Goal: Task Accomplishment & Management: Manage account settings

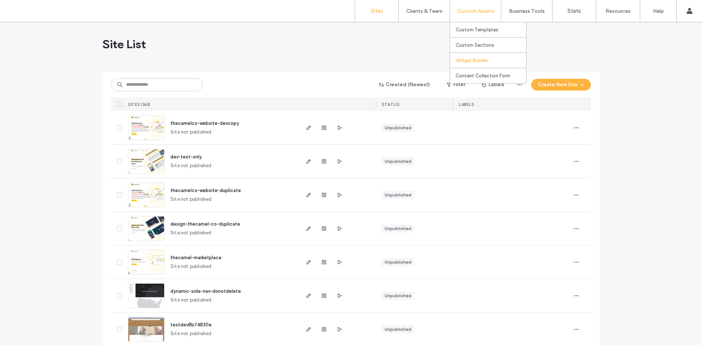
click at [484, 65] on link "Widget Builder" at bounding box center [490, 60] width 71 height 15
click at [133, 88] on input at bounding box center [156, 84] width 91 height 13
type input "***"
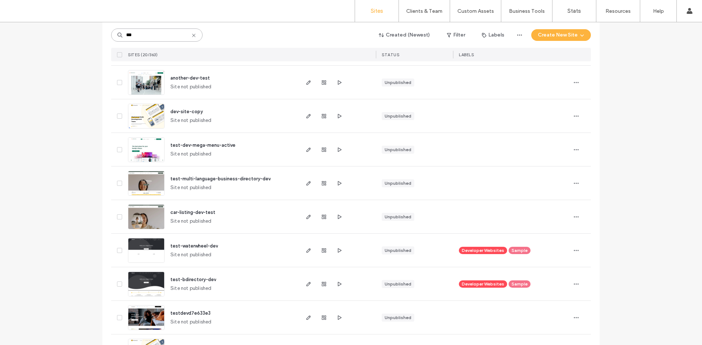
scroll to position [292, 0]
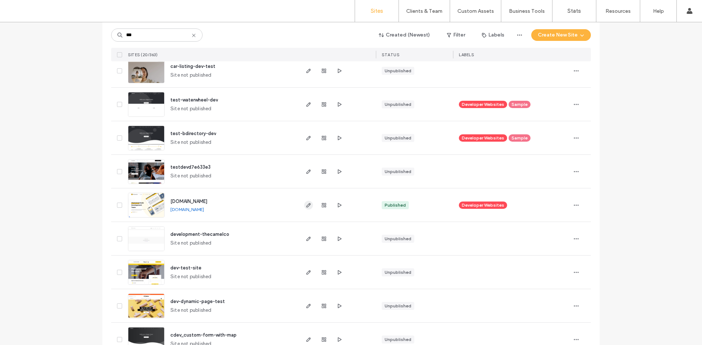
click at [306, 205] on icon "button" at bounding box center [309, 206] width 6 height 6
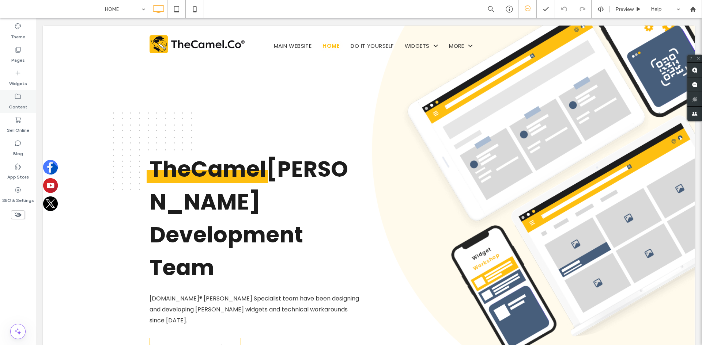
click at [21, 107] on label "Content" at bounding box center [18, 105] width 19 height 10
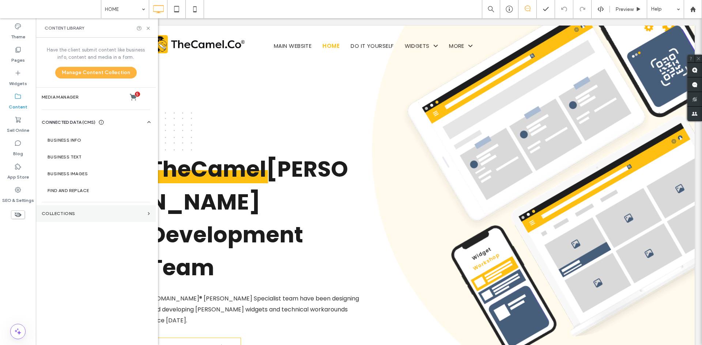
click at [87, 217] on section "Collections" at bounding box center [96, 213] width 120 height 17
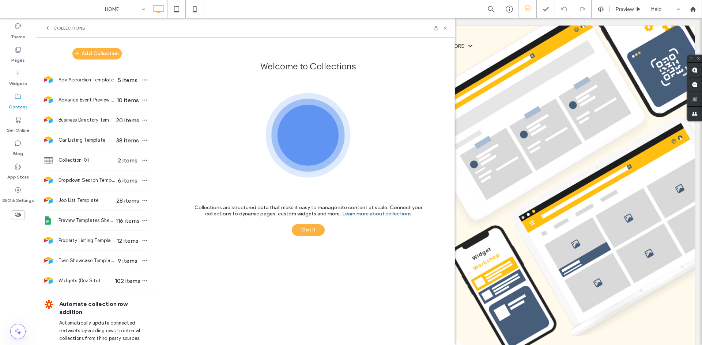
click at [22, 107] on label "Content" at bounding box center [18, 105] width 19 height 10
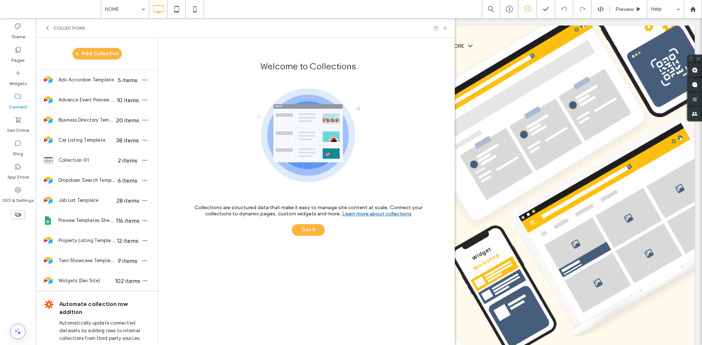
click at [21, 91] on div "Content" at bounding box center [18, 101] width 36 height 23
click at [14, 91] on div "Content" at bounding box center [18, 101] width 36 height 23
click at [15, 75] on icon at bounding box center [17, 72] width 7 height 7
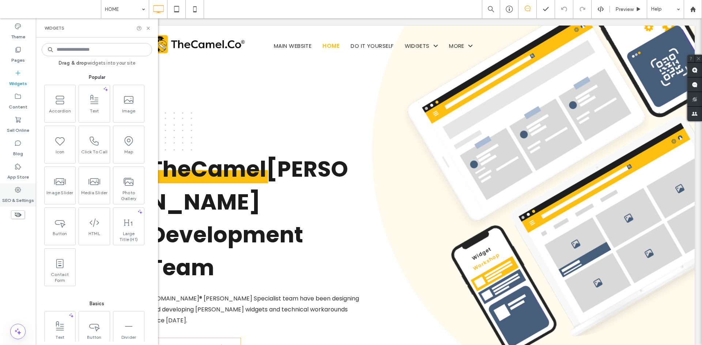
click at [22, 198] on label "SEO & Settings" at bounding box center [18, 199] width 32 height 10
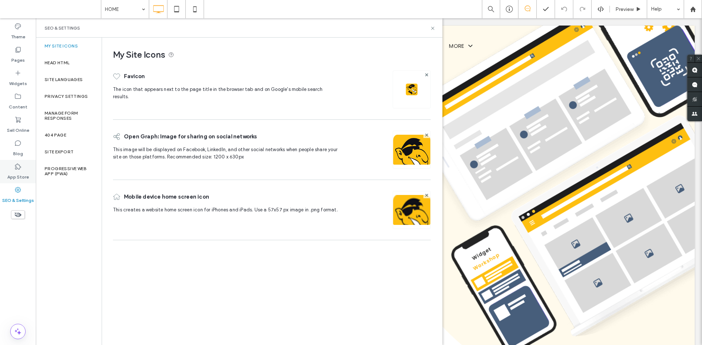
click at [23, 174] on label "App Store" at bounding box center [18, 175] width 22 height 10
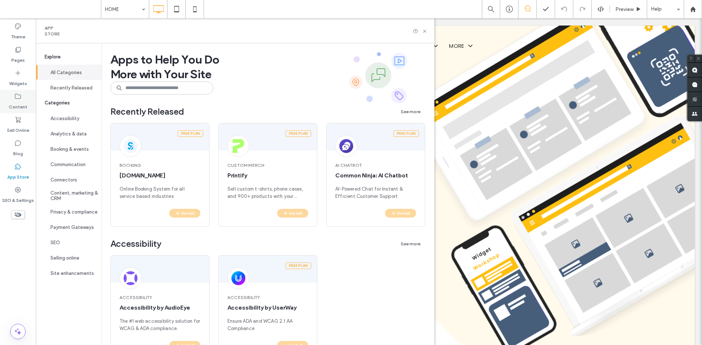
click at [23, 99] on div "Content" at bounding box center [18, 101] width 36 height 23
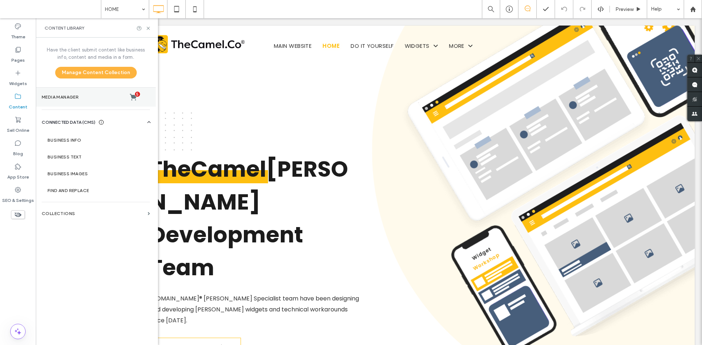
click at [72, 97] on label "Media Manager 5" at bounding box center [96, 97] width 108 height 7
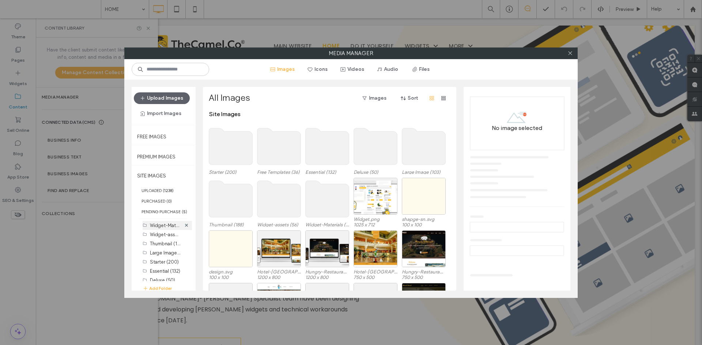
click at [162, 227] on label "Widget-Materials (40)" at bounding box center [174, 225] width 48 height 7
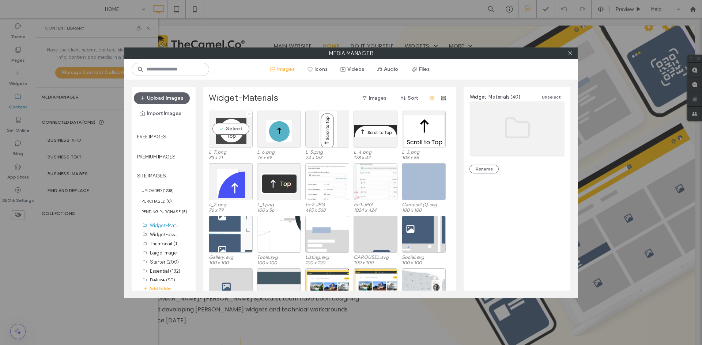
click at [234, 129] on div "Select" at bounding box center [231, 129] width 44 height 37
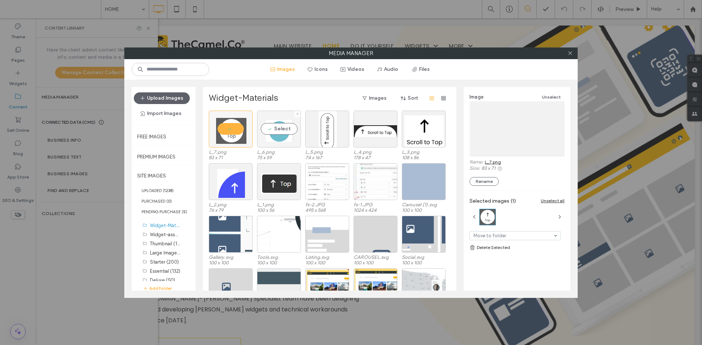
click at [277, 129] on div "Select" at bounding box center [279, 129] width 44 height 37
click at [332, 132] on div "Select" at bounding box center [327, 129] width 44 height 37
click at [382, 132] on div "Select" at bounding box center [375, 129] width 44 height 37
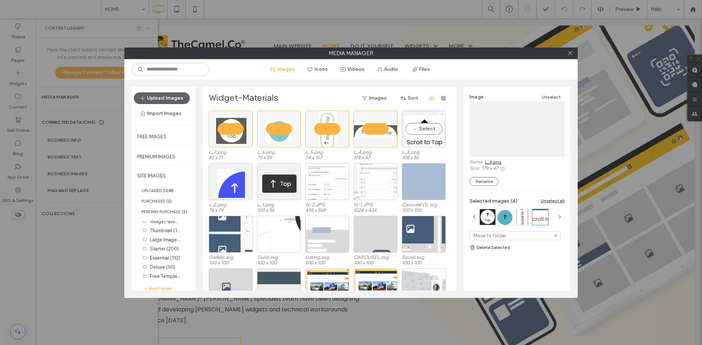
drag, startPoint x: 429, startPoint y: 133, endPoint x: 370, endPoint y: 135, distance: 59.2
click at [428, 133] on div "Select" at bounding box center [424, 129] width 44 height 37
click at [282, 176] on div "Select" at bounding box center [279, 181] width 44 height 37
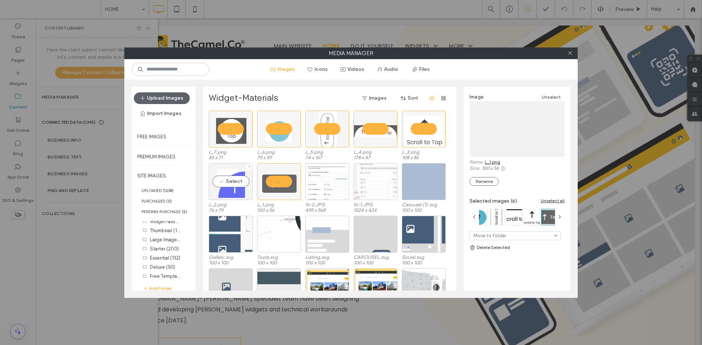
click at [228, 183] on div "Select" at bounding box center [231, 181] width 44 height 37
click at [492, 246] on link "Delete Selected" at bounding box center [516, 247] width 95 height 7
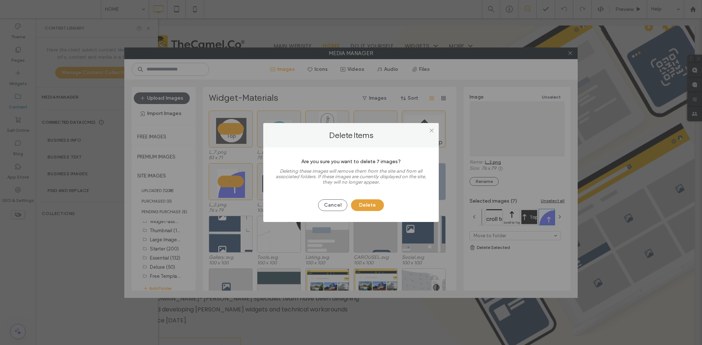
click at [375, 208] on button "Delete" at bounding box center [367, 206] width 33 height 12
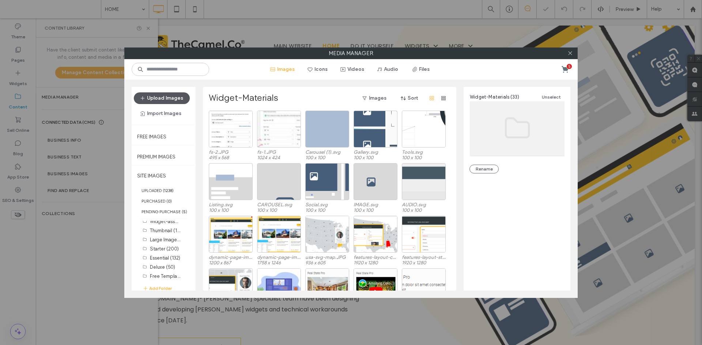
click at [164, 99] on button "Upload Images" at bounding box center [162, 98] width 56 height 12
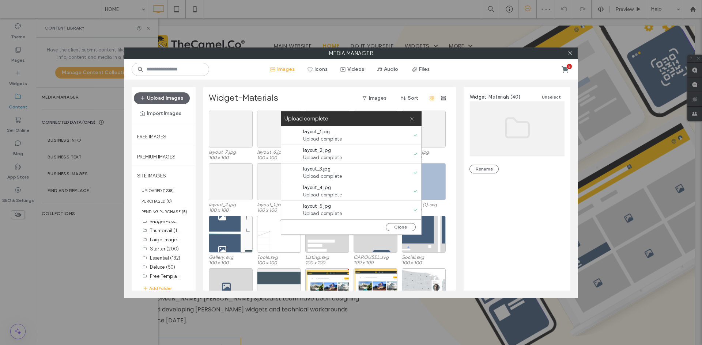
click at [412, 118] on icon at bounding box center [411, 119] width 5 height 5
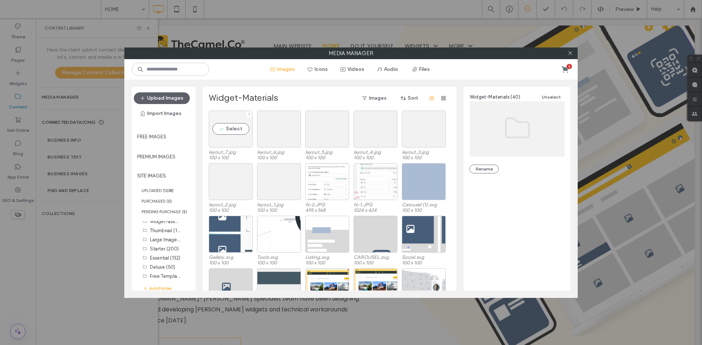
click at [230, 135] on div "Select" at bounding box center [231, 129] width 44 height 37
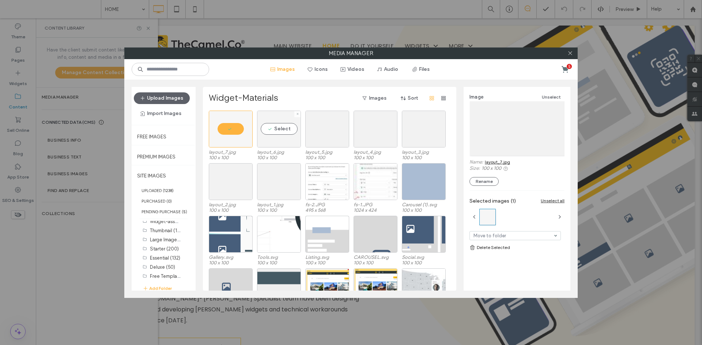
click at [282, 128] on div "Select" at bounding box center [279, 129] width 44 height 37
click at [341, 131] on div "Select" at bounding box center [327, 129] width 44 height 37
click at [377, 132] on div "Select" at bounding box center [375, 129] width 44 height 37
click at [419, 130] on div "Select" at bounding box center [424, 129] width 44 height 37
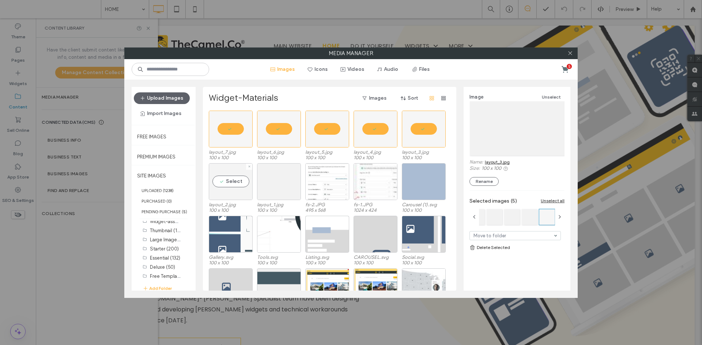
click at [241, 172] on div "Select" at bounding box center [231, 181] width 44 height 37
click at [275, 180] on div "Select" at bounding box center [279, 181] width 44 height 37
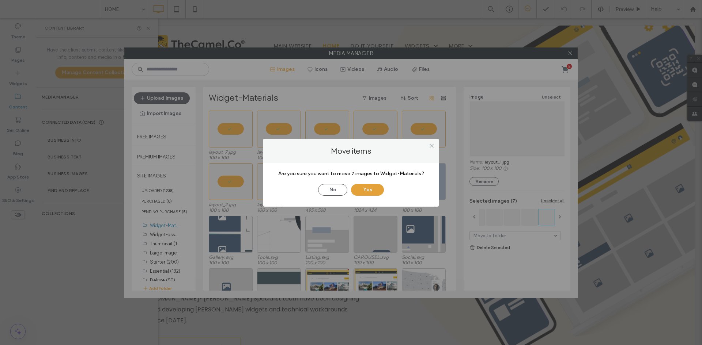
click at [368, 191] on button "Yes" at bounding box center [367, 190] width 33 height 12
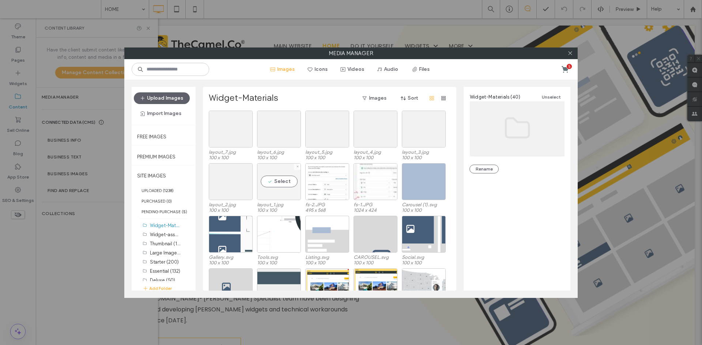
click at [274, 182] on div "Select" at bounding box center [279, 181] width 44 height 37
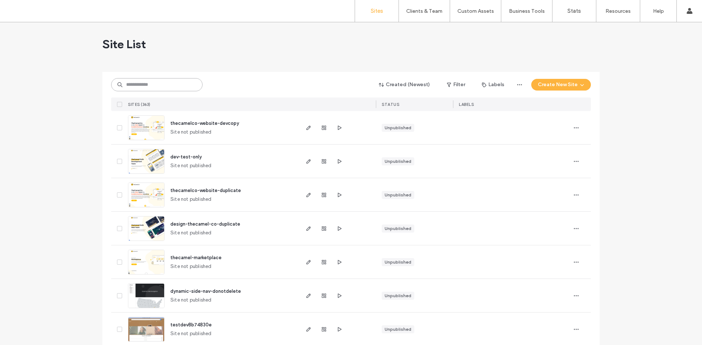
click at [140, 85] on input at bounding box center [156, 84] width 91 height 13
type input "***"
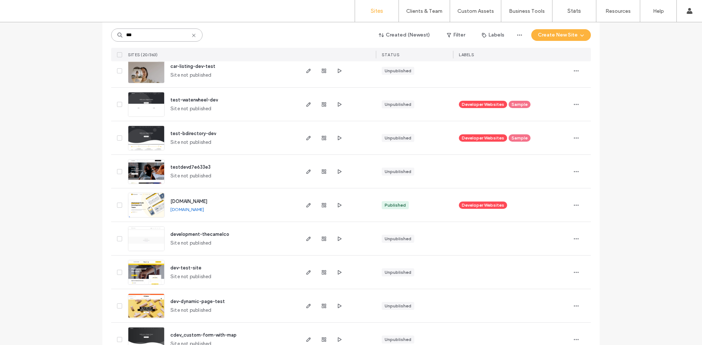
scroll to position [329, 0]
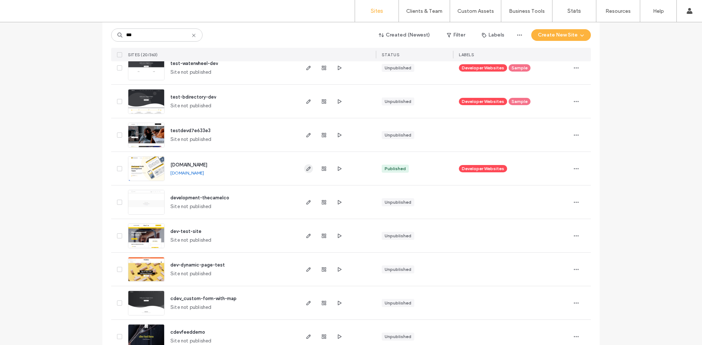
click at [306, 169] on icon "button" at bounding box center [309, 169] width 6 height 6
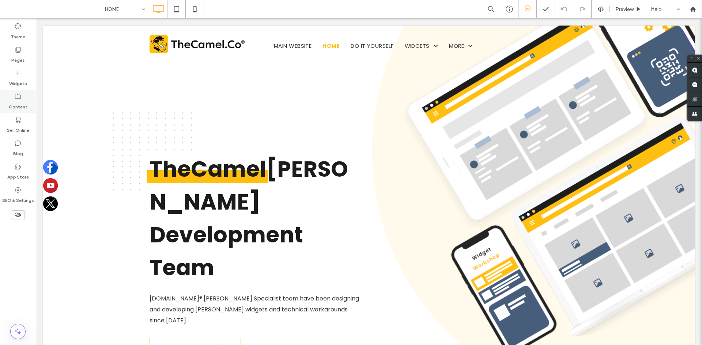
click at [24, 106] on label "Content" at bounding box center [18, 105] width 19 height 10
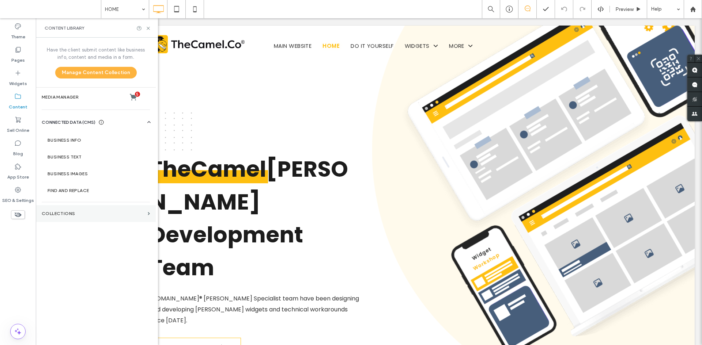
click at [77, 212] on label "Collections" at bounding box center [93, 213] width 103 height 5
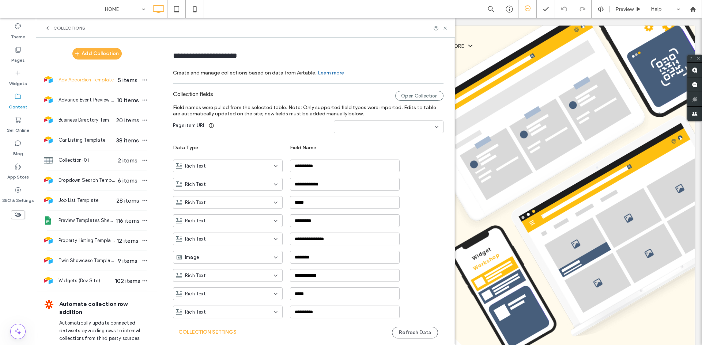
click at [45, 25] on div "Collections" at bounding box center [245, 27] width 419 height 19
click at [45, 27] on icon at bounding box center [48, 28] width 6 height 6
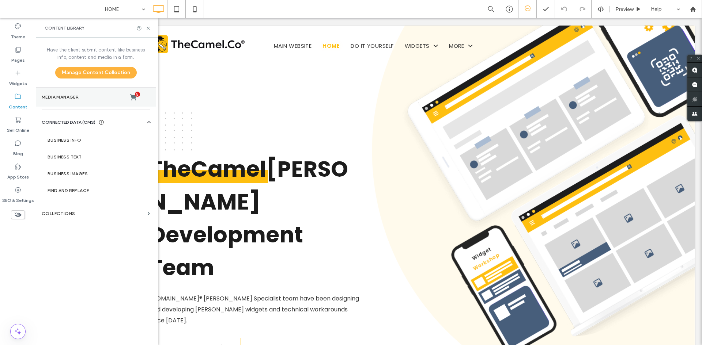
click at [97, 102] on section "Media Manager 5" at bounding box center [96, 97] width 120 height 19
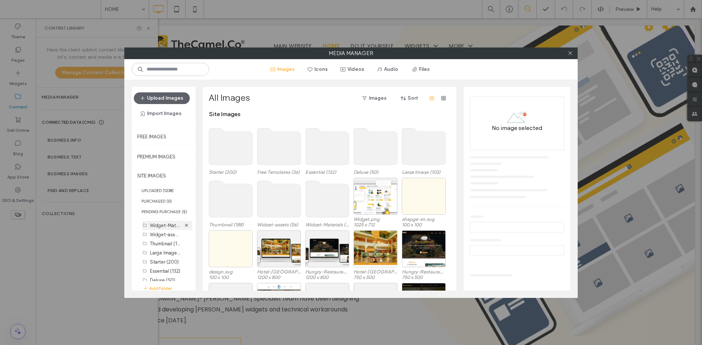
click at [163, 227] on label "Widget-Materials (40)" at bounding box center [174, 225] width 48 height 7
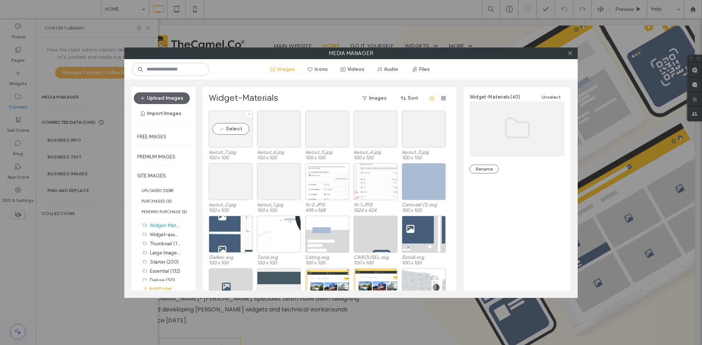
click at [239, 129] on div "Select" at bounding box center [231, 129] width 44 height 37
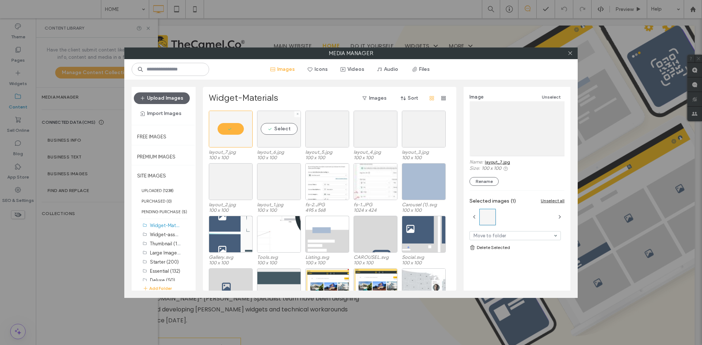
click at [290, 129] on div "Select" at bounding box center [279, 129] width 44 height 37
click at [345, 134] on div "Select" at bounding box center [327, 129] width 44 height 37
click at [389, 135] on div "Select" at bounding box center [375, 129] width 44 height 37
click at [424, 135] on div "Select" at bounding box center [424, 129] width 44 height 37
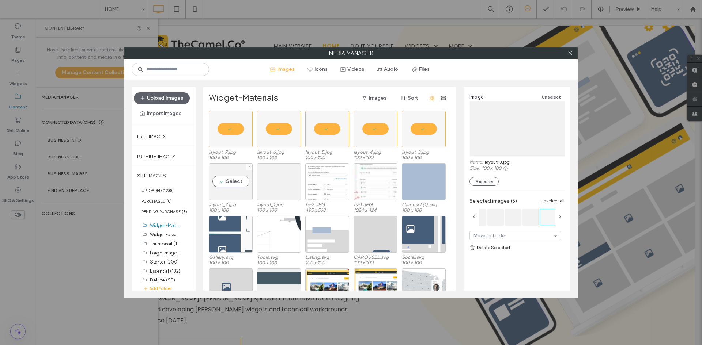
click at [205, 181] on div "Widget-Materials Images Sort layout_7.jpg 100 x 100 layout_6.jpg 100 x 100 layo…" at bounding box center [329, 189] width 253 height 204
click at [235, 182] on div "Select" at bounding box center [231, 181] width 44 height 37
click at [272, 181] on div "Select" at bounding box center [279, 181] width 44 height 37
click at [504, 247] on link "Delete Selected" at bounding box center [516, 247] width 95 height 7
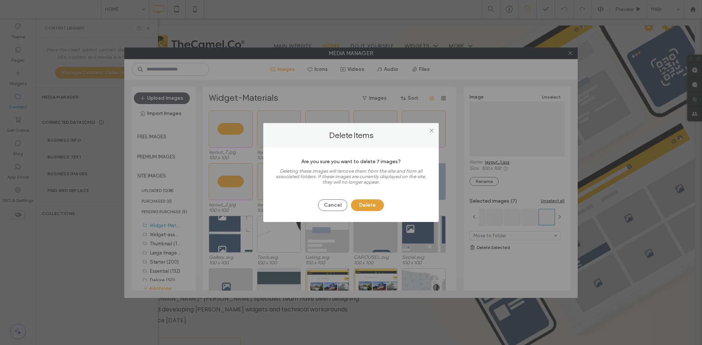
click at [370, 208] on button "Delete" at bounding box center [367, 206] width 33 height 12
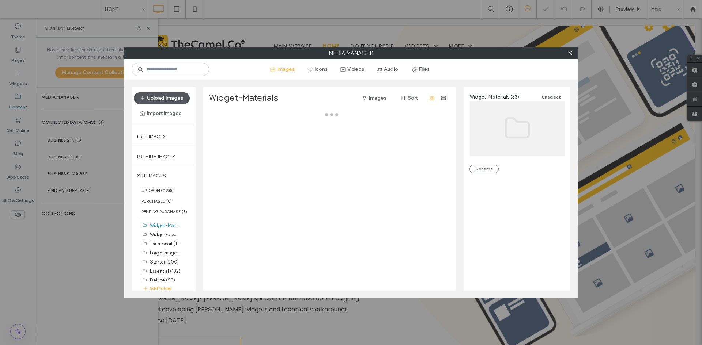
click at [166, 101] on button "Upload Images" at bounding box center [162, 98] width 56 height 12
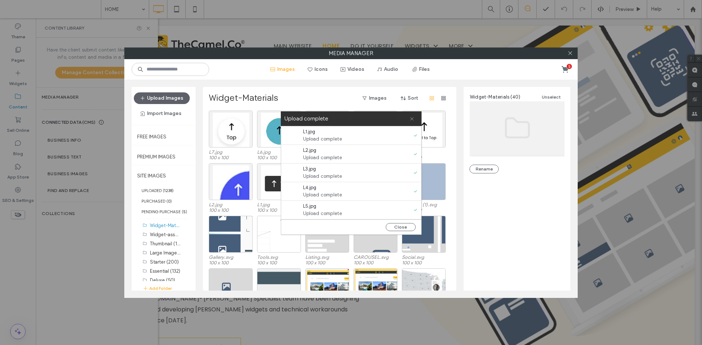
click at [413, 118] on icon at bounding box center [411, 119] width 5 height 5
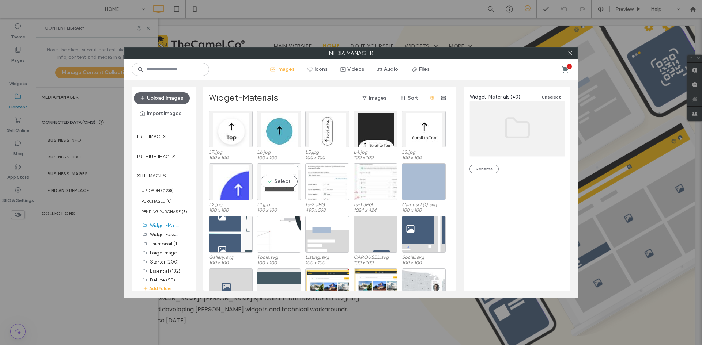
click at [277, 186] on div "Select" at bounding box center [279, 181] width 44 height 37
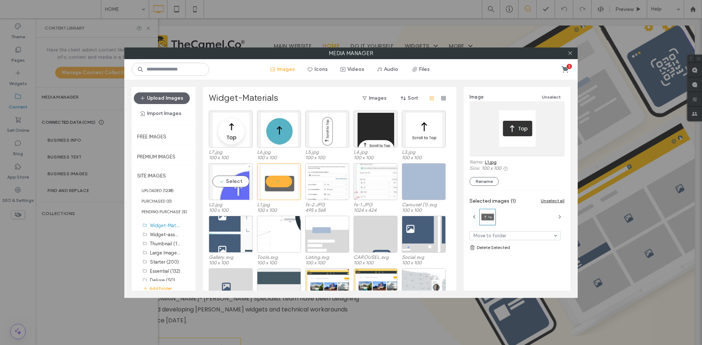
click at [239, 186] on div "Select" at bounding box center [231, 181] width 44 height 37
click at [240, 139] on div "Select" at bounding box center [231, 129] width 44 height 37
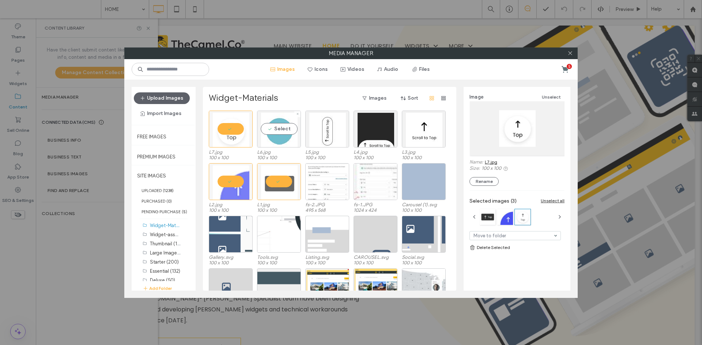
click at [273, 135] on div "Select" at bounding box center [279, 129] width 44 height 37
click at [333, 135] on div at bounding box center [327, 129] width 44 height 37
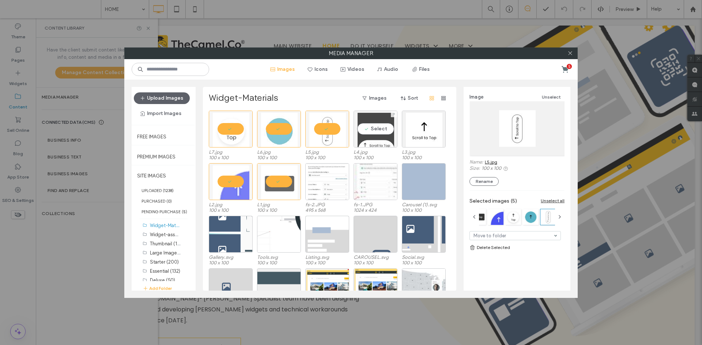
click at [371, 137] on div "Select" at bounding box center [375, 129] width 44 height 37
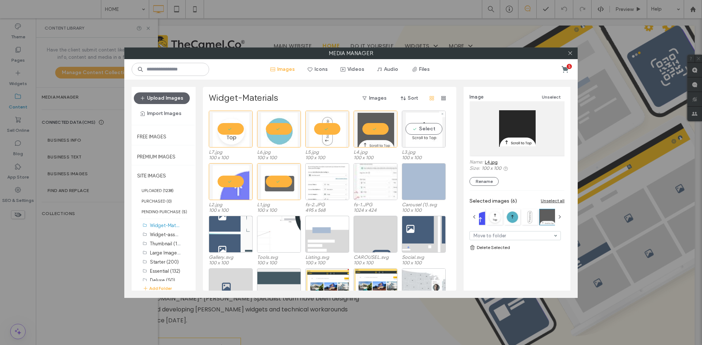
click at [423, 136] on div "Select" at bounding box center [424, 129] width 44 height 37
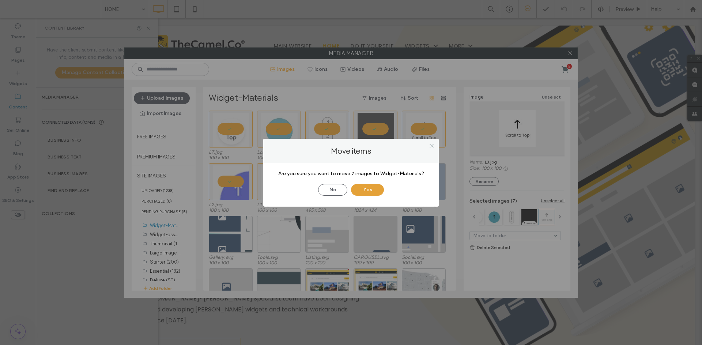
click at [368, 187] on button "Yes" at bounding box center [367, 190] width 33 height 12
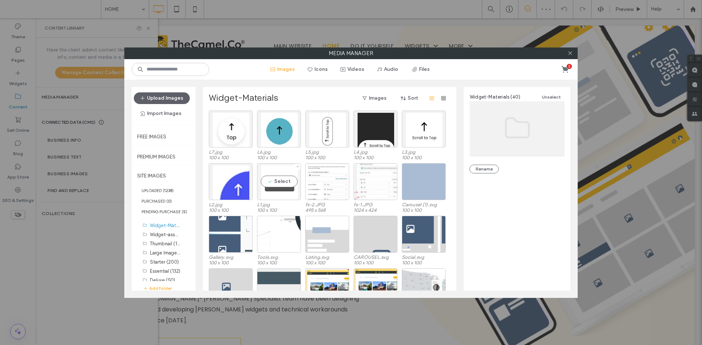
click at [269, 194] on div "Select" at bounding box center [279, 181] width 44 height 37
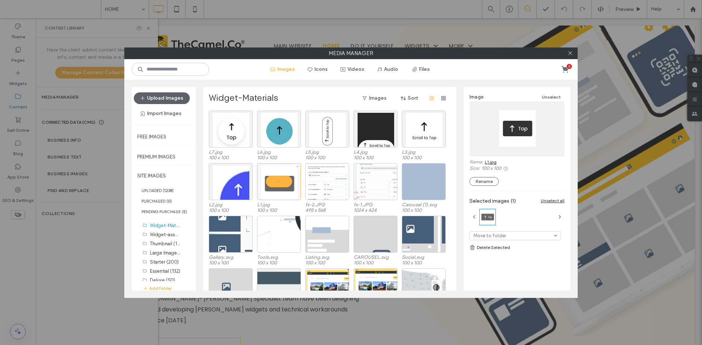
click at [294, 187] on div at bounding box center [279, 181] width 44 height 37
